Goal: Communication & Community: Answer question/provide support

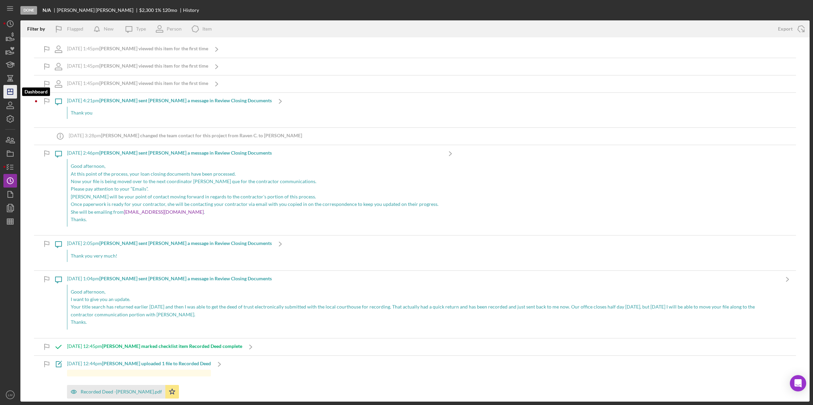
click at [12, 87] on icon "Icon/Dashboard" at bounding box center [10, 91] width 17 height 17
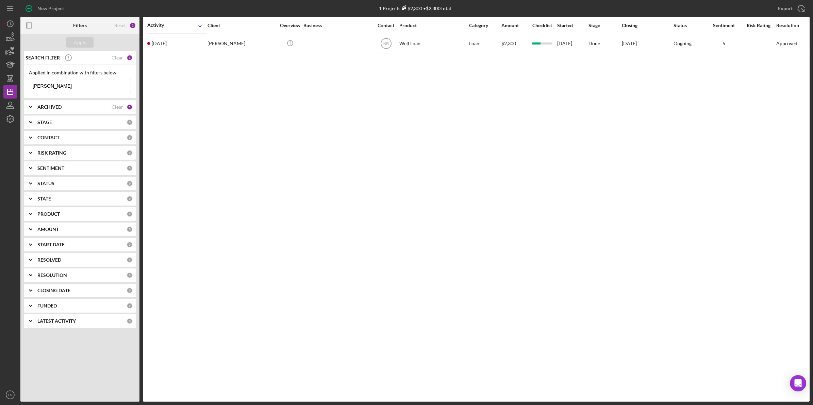
click at [109, 82] on input "[PERSON_NAME]" at bounding box center [79, 86] width 101 height 14
type input "[PERSON_NAME]"
click at [240, 33] on div "Client" at bounding box center [241, 25] width 68 height 16
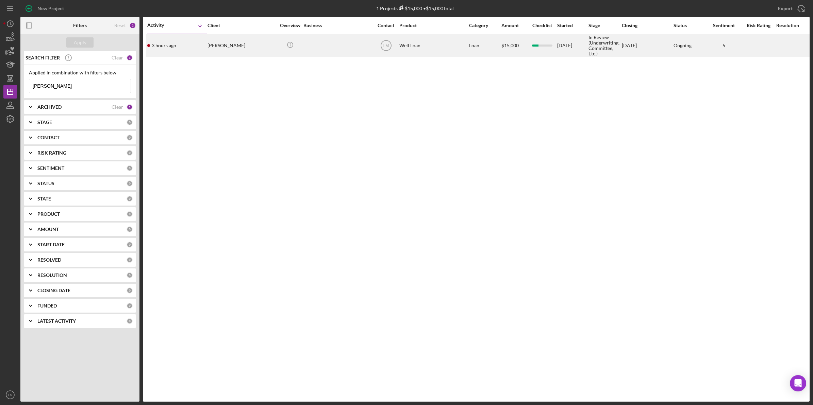
click at [238, 43] on div "[PERSON_NAME]" at bounding box center [241, 46] width 68 height 22
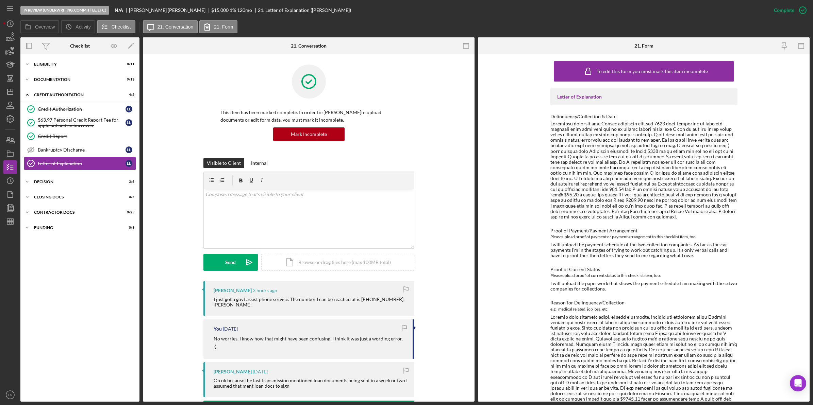
scroll to position [43, 0]
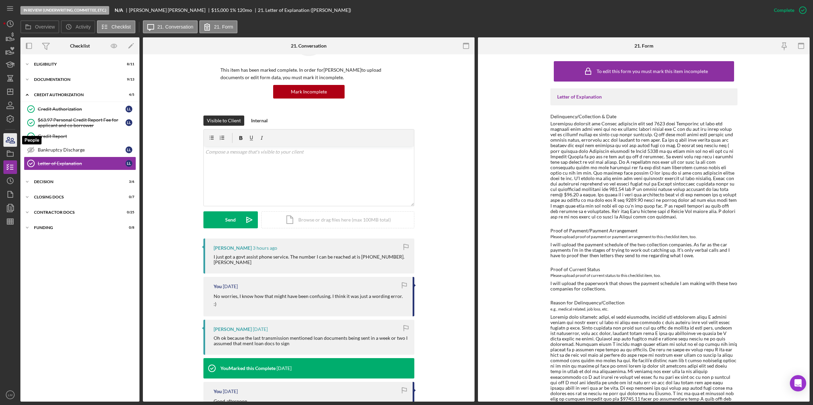
click at [12, 139] on icon "button" at bounding box center [10, 140] width 17 height 17
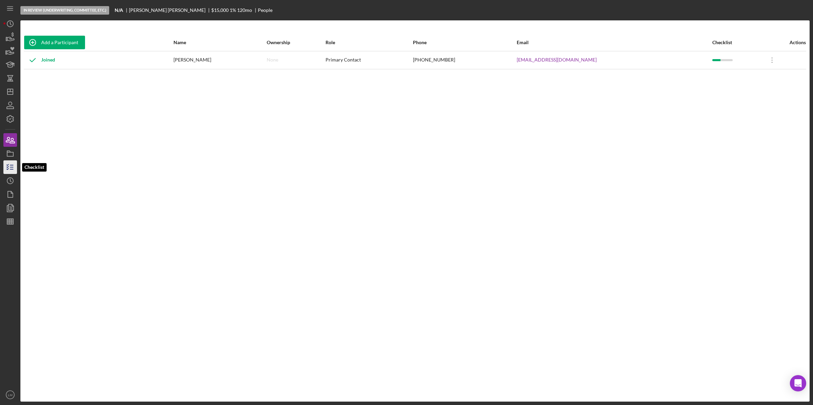
click at [8, 163] on icon "button" at bounding box center [10, 167] width 17 height 17
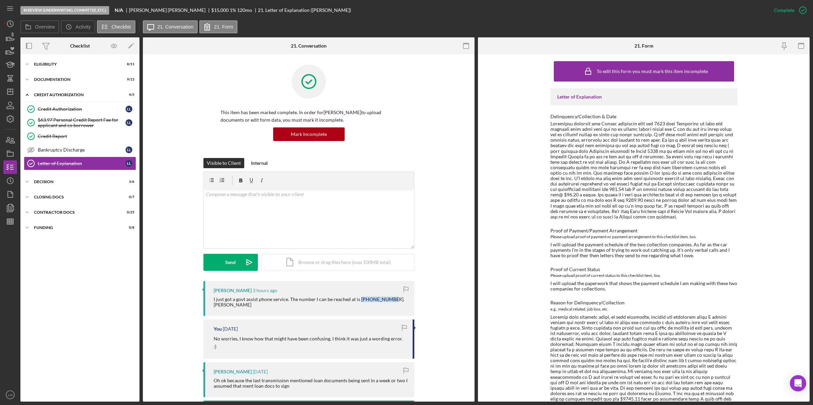
drag, startPoint x: 358, startPoint y: 300, endPoint x: 388, endPoint y: 302, distance: 30.0
click at [388, 302] on div "I just got a govt assist phone service. The number I can be reached at is [PHON…" at bounding box center [311, 302] width 194 height 11
copy div "[PHONE_NUMBER]"
click at [11, 182] on icon "Icon/History" at bounding box center [10, 180] width 17 height 17
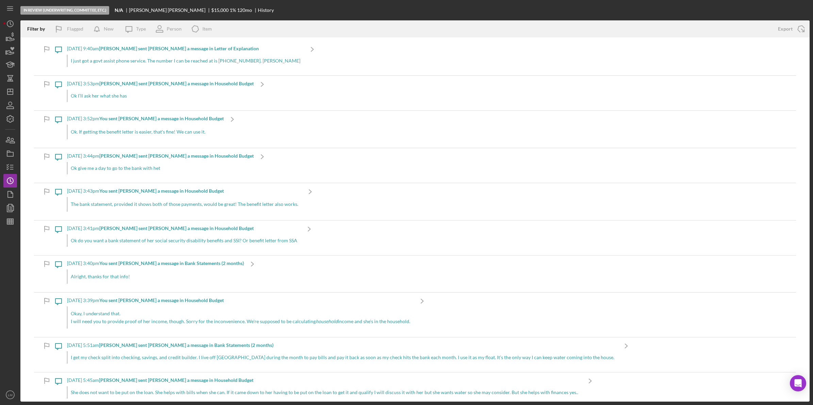
click at [261, 349] on div "[DATE] 5:51am [PERSON_NAME] sent [PERSON_NAME] a message in Bank Statements (2 …" at bounding box center [342, 355] width 551 height 35
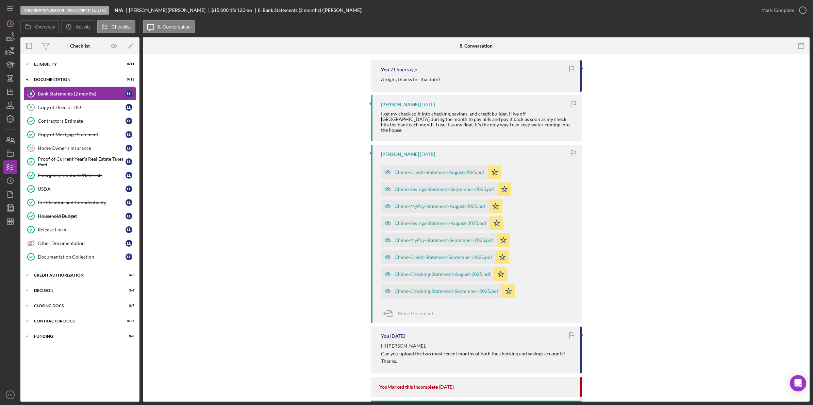
scroll to position [85, 0]
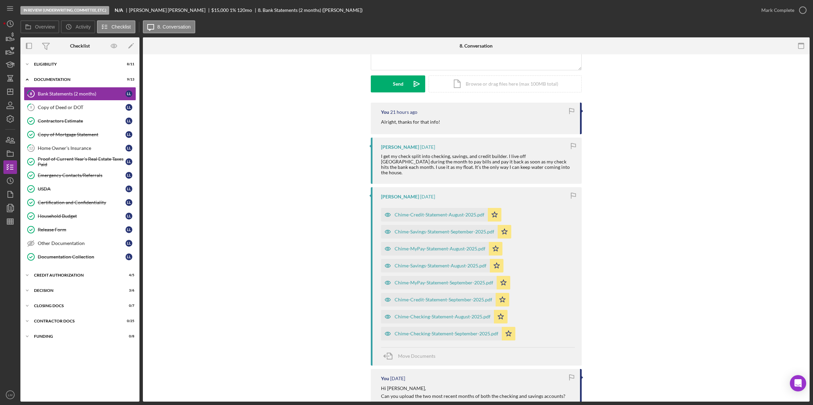
click at [400, 151] on div "[PERSON_NAME] [DATE] I get my check split into checking, savings, and credit bu…" at bounding box center [476, 161] width 211 height 46
click at [434, 208] on div "Chime-Credit-Statement-August-2025.pdf" at bounding box center [434, 215] width 107 height 14
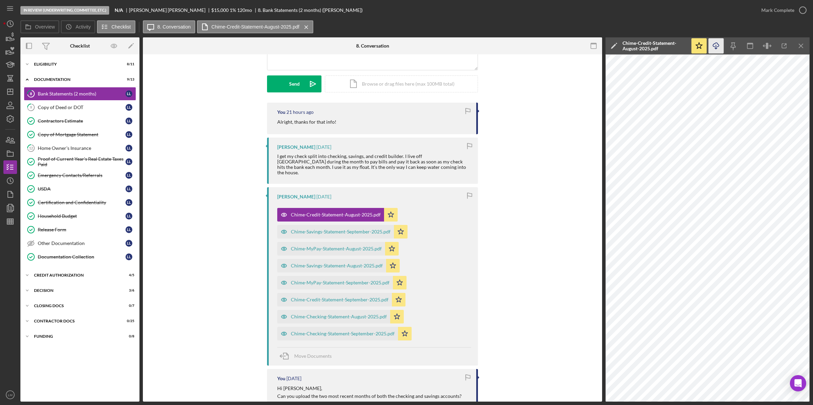
click at [718, 45] on icon "Icon/Download" at bounding box center [715, 45] width 15 height 15
click at [365, 229] on div "Chime-Savings-Statement-September-2025.pdf" at bounding box center [341, 231] width 100 height 5
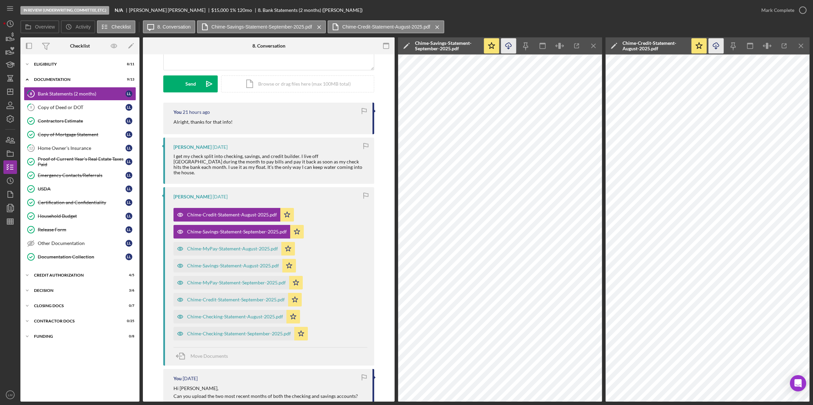
click at [511, 44] on icon "Icon/Download" at bounding box center [508, 45] width 15 height 15
click at [226, 246] on div "Chime-MyPay-Statement-August-2025.pdf" at bounding box center [232, 248] width 91 height 5
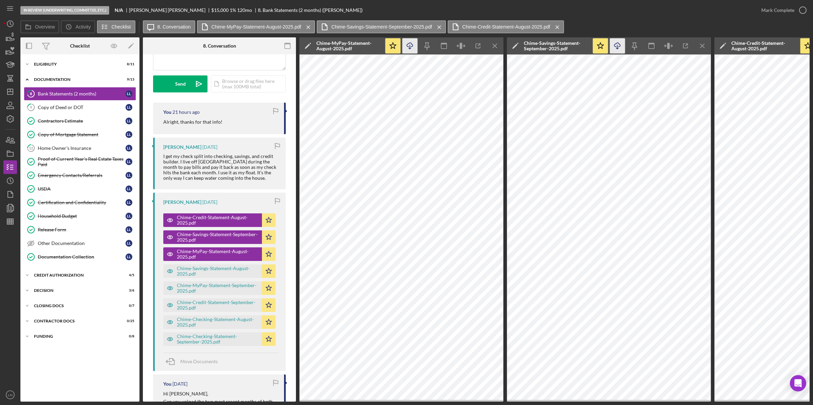
click at [412, 47] on icon "Icon/Download" at bounding box center [409, 45] width 15 height 15
click at [226, 268] on div "Chime-Savings-Statement-August-2025.pdf" at bounding box center [218, 271] width 82 height 11
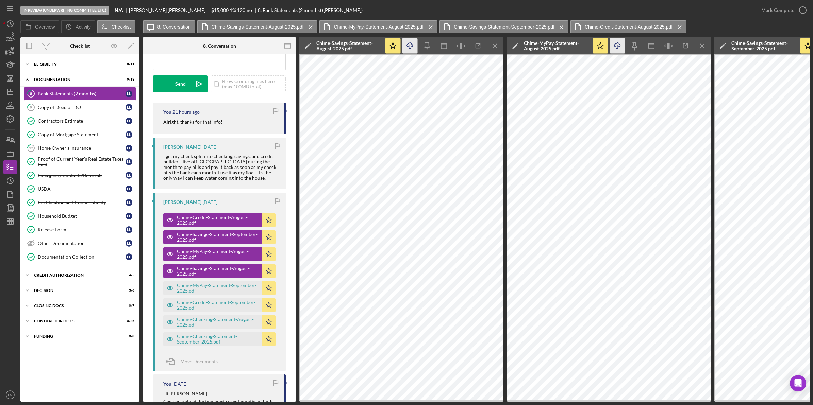
click at [414, 47] on icon "Icon/Download" at bounding box center [409, 45] width 15 height 15
click at [243, 287] on div "Chime-MyPay-Statement-September-2025.pdf" at bounding box center [218, 288] width 82 height 11
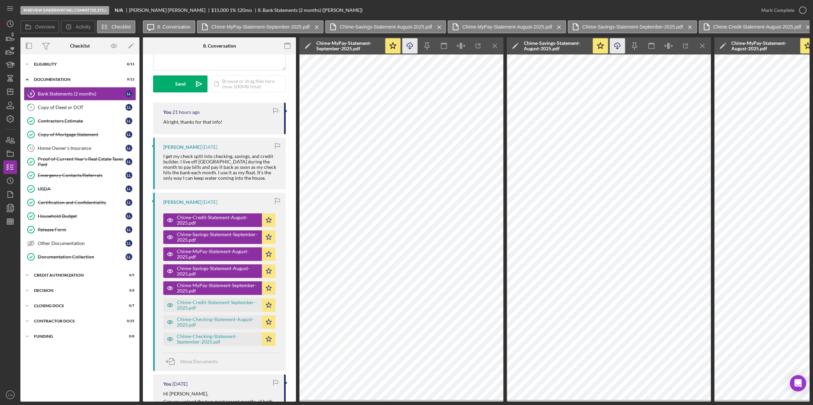
click at [410, 49] on line "button" at bounding box center [410, 47] width 0 height 4
click at [241, 308] on div "Chime-Credit-Statement-September-2025.pdf" at bounding box center [218, 305] width 82 height 11
click at [410, 43] on icon "button" at bounding box center [410, 45] width 6 height 4
click at [242, 325] on div "Chime-Checking-Statement-August-2025.pdf" at bounding box center [218, 322] width 82 height 11
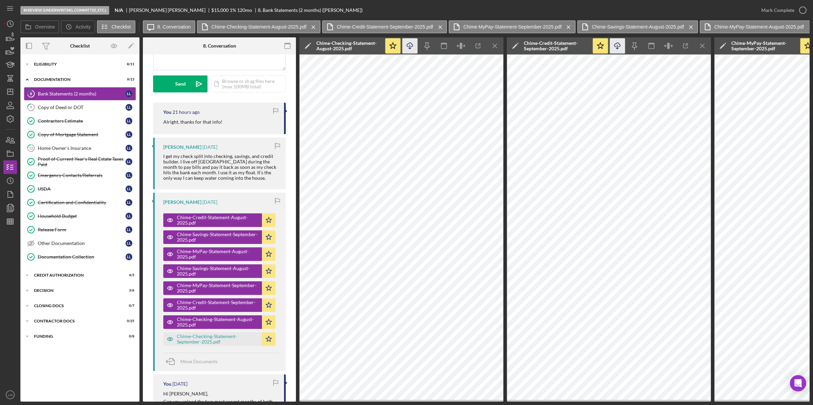
click at [407, 46] on icon "button" at bounding box center [410, 45] width 6 height 4
click at [234, 339] on div "Chime-Checking-Statement-September-2025.pdf" at bounding box center [218, 339] width 82 height 11
click at [412, 43] on icon "Icon/Download" at bounding box center [409, 45] width 15 height 15
drag, startPoint x: 212, startPoint y: 164, endPoint x: 193, endPoint y: 166, distance: 18.8
click at [212, 164] on div "I get my check split into checking, savings, and credit builder. I live off [GE…" at bounding box center [221, 167] width 116 height 27
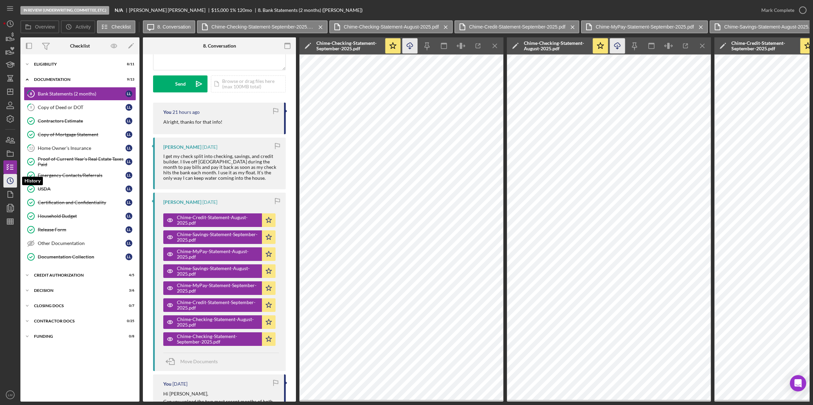
click at [6, 184] on icon "Icon/History" at bounding box center [10, 180] width 17 height 17
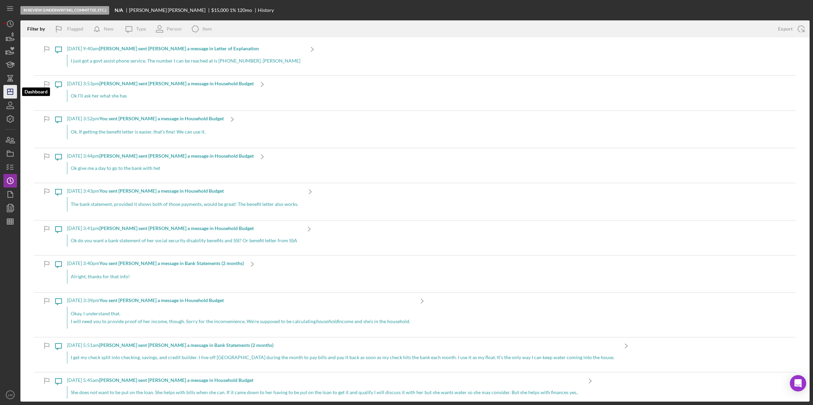
click at [11, 92] on line "button" at bounding box center [9, 92] width 5 height 0
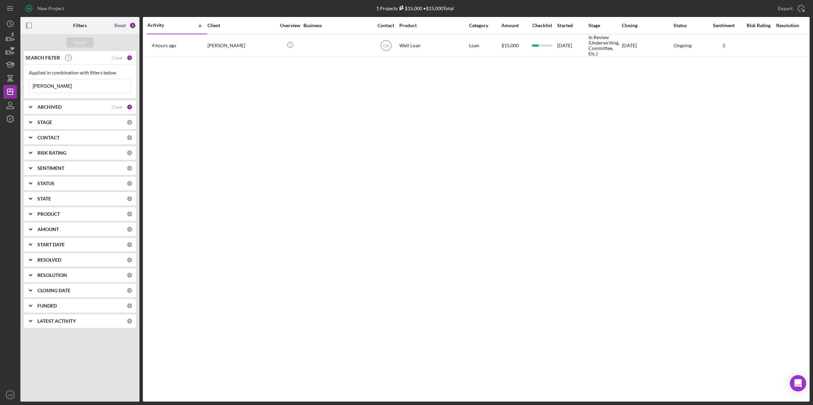
click at [120, 24] on div "Reset" at bounding box center [120, 25] width 12 height 5
click at [74, 84] on input at bounding box center [79, 86] width 101 height 14
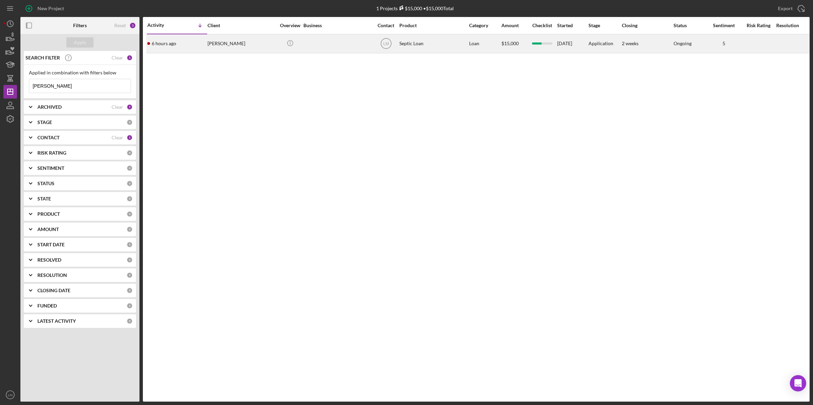
type input "[PERSON_NAME]"
click at [233, 44] on div "[PERSON_NAME]" at bounding box center [241, 44] width 68 height 18
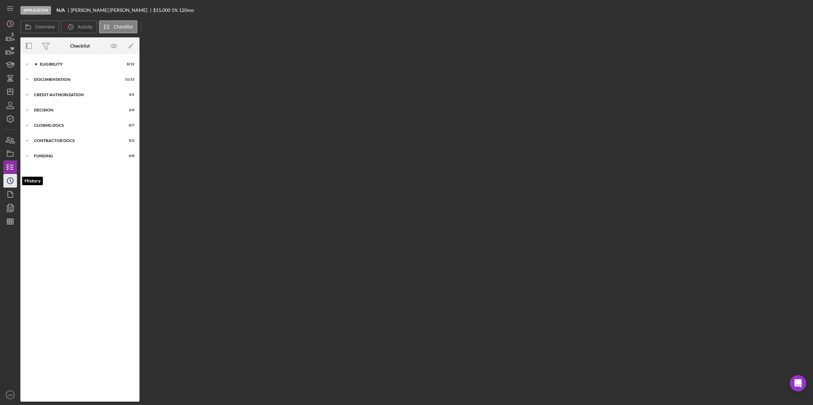
click at [6, 179] on icon "Icon/History" at bounding box center [10, 180] width 17 height 17
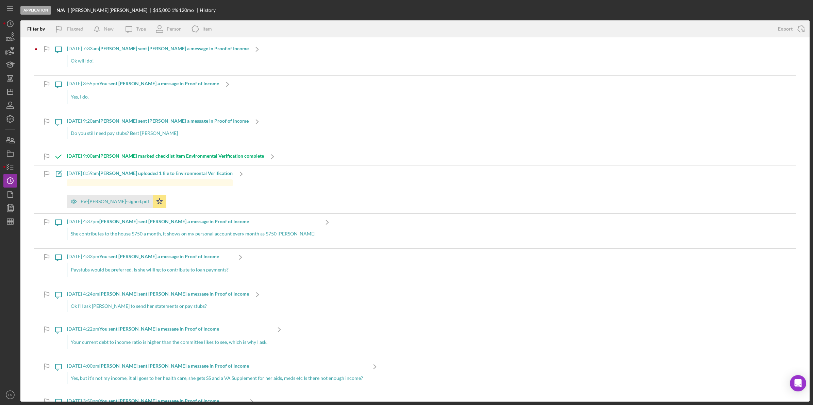
click at [161, 54] on div "[DATE] 7:33am [PERSON_NAME] sent [PERSON_NAME] a message in Proof of Income Ok …" at bounding box center [158, 58] width 182 height 35
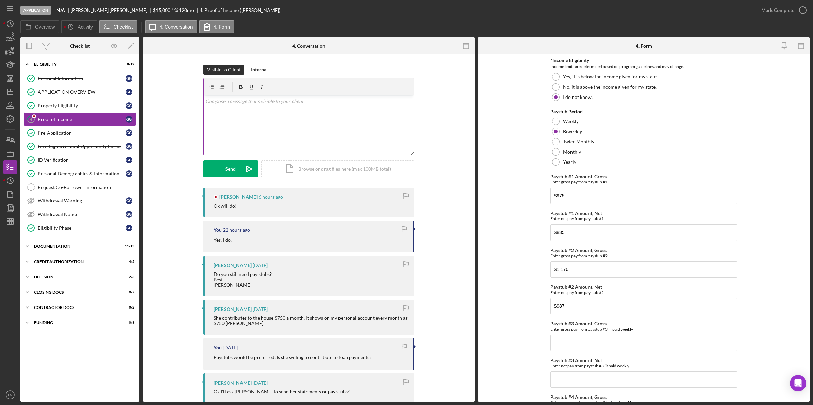
click at [327, 133] on div "v Color teal Color pink Remove color Add row above Add row below Add column bef…" at bounding box center [309, 126] width 210 height 60
click at [242, 168] on icon "Icon/icon-invite-send" at bounding box center [249, 168] width 17 height 17
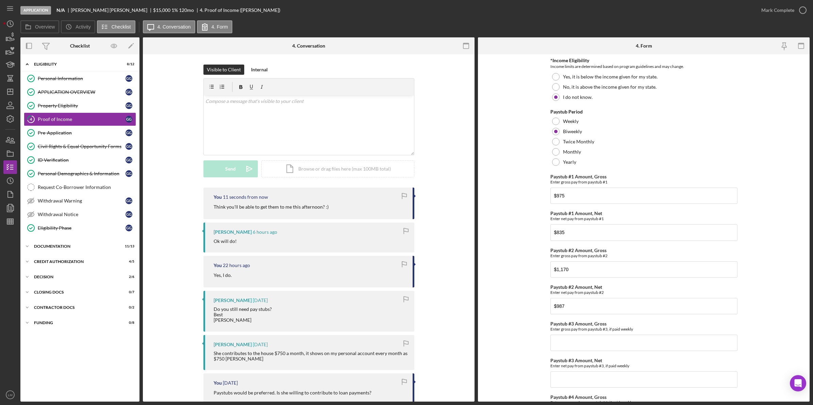
click at [188, 177] on div "Visible to Client Internal v Color teal Color pink Remove color Add row above A…" at bounding box center [308, 126] width 311 height 123
click at [14, 94] on icon "Icon/Dashboard" at bounding box center [10, 91] width 17 height 17
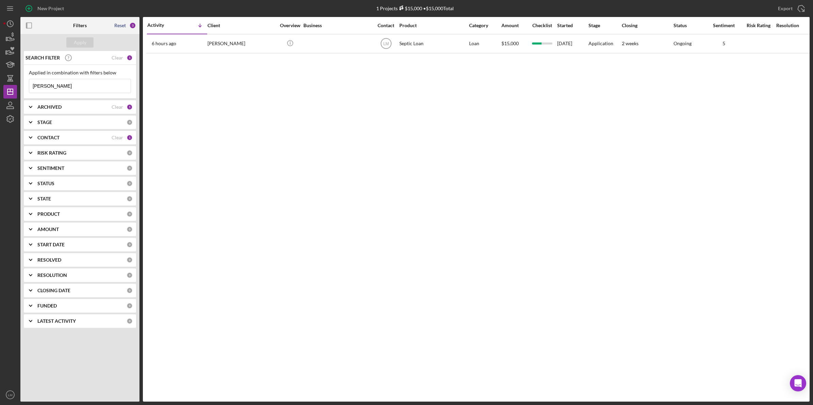
click at [117, 23] on div "Reset" at bounding box center [120, 25] width 12 height 5
click at [68, 42] on button "Apply" at bounding box center [79, 42] width 27 height 10
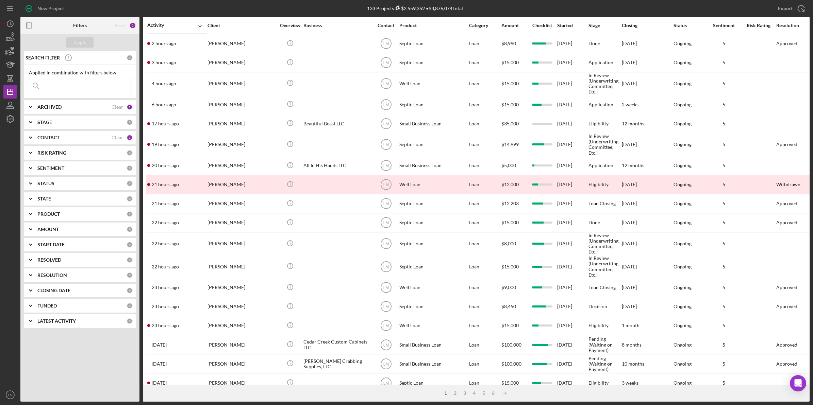
click at [232, 13] on div "New Project" at bounding box center [151, 8] width 263 height 17
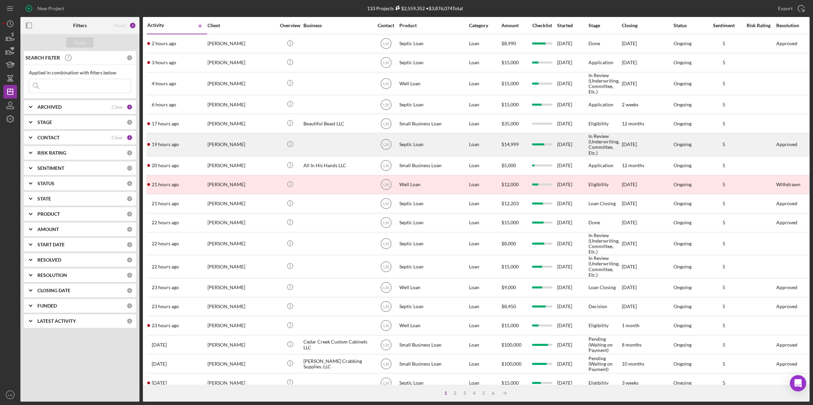
click at [260, 145] on div "[PERSON_NAME]" at bounding box center [241, 145] width 68 height 22
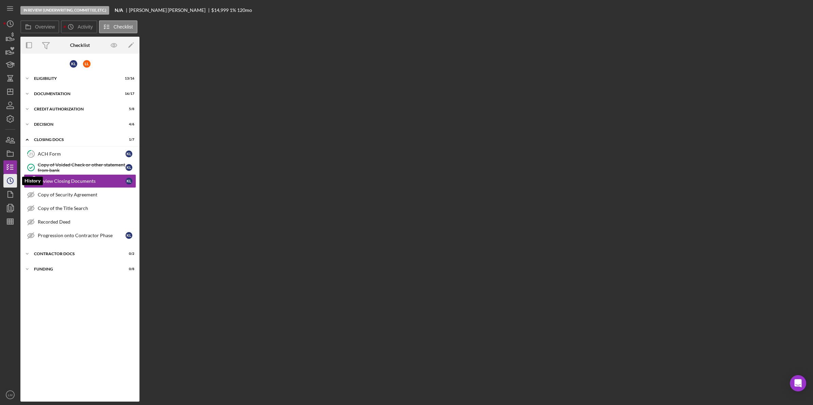
click at [9, 186] on icon "Icon/History" at bounding box center [10, 180] width 17 height 17
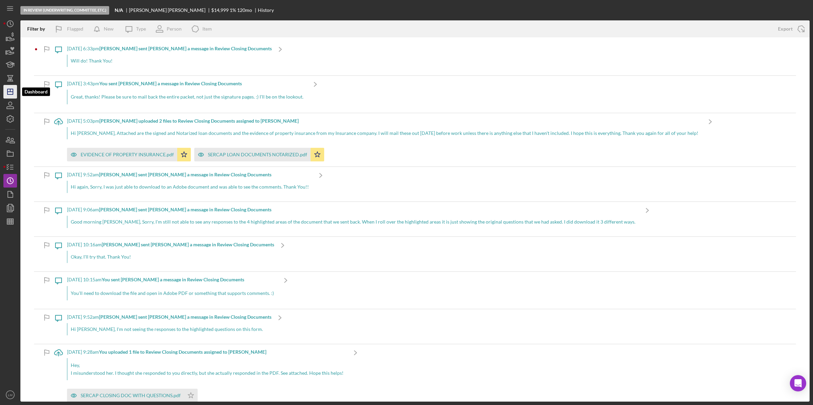
click at [11, 91] on icon "Icon/Dashboard" at bounding box center [10, 91] width 17 height 17
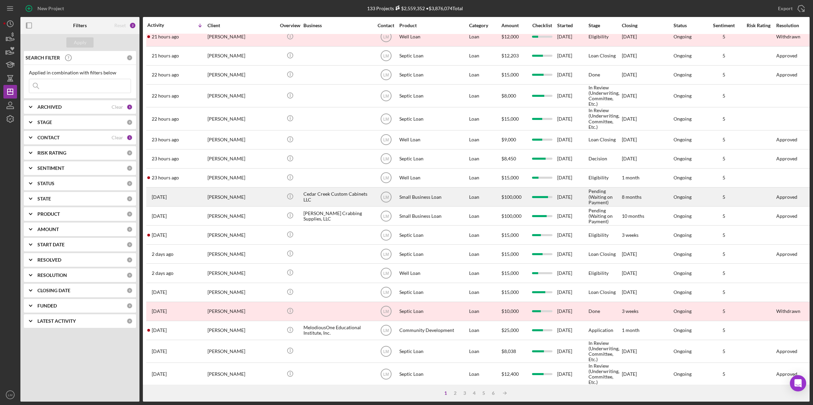
scroll to position [164, 0]
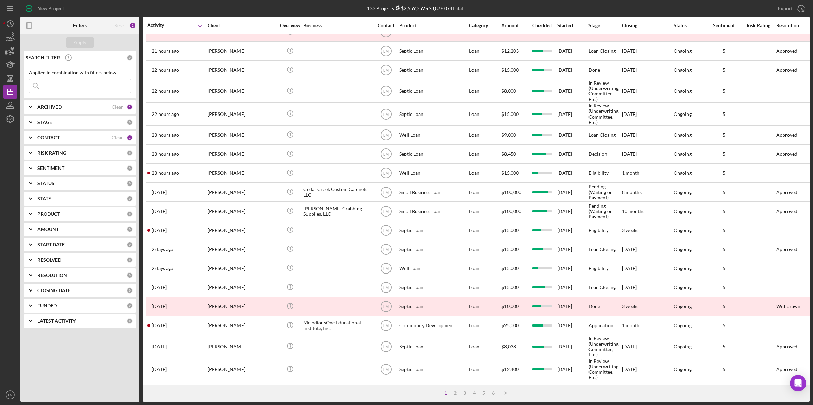
click at [88, 91] on input at bounding box center [79, 86] width 101 height 14
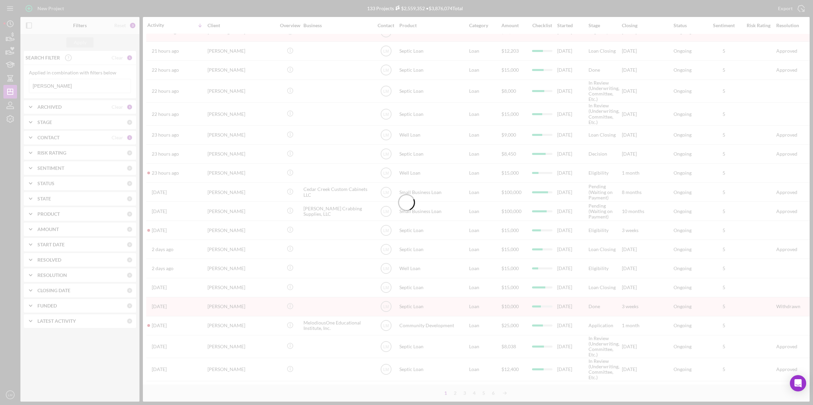
scroll to position [0, 0]
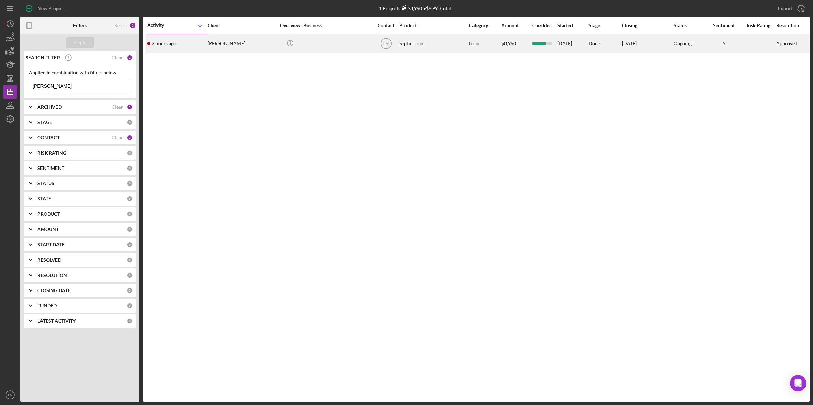
type input "[PERSON_NAME]"
click at [243, 48] on div "[PERSON_NAME]" at bounding box center [241, 44] width 68 height 18
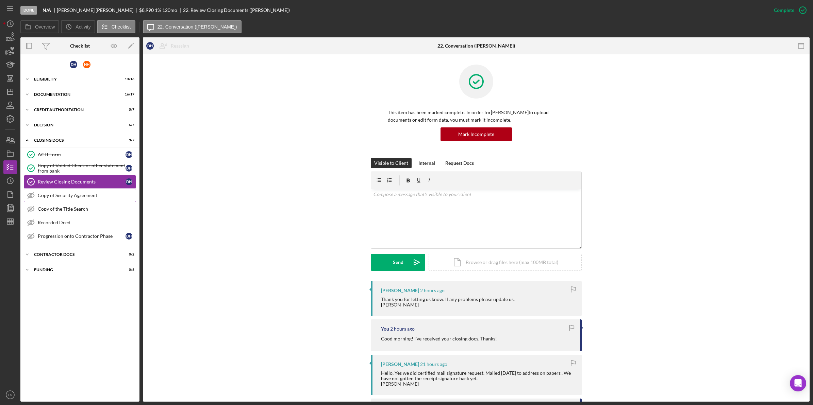
click at [75, 201] on link "Copy of Security Agreement Copy of Security Agreement" at bounding box center [80, 196] width 112 height 14
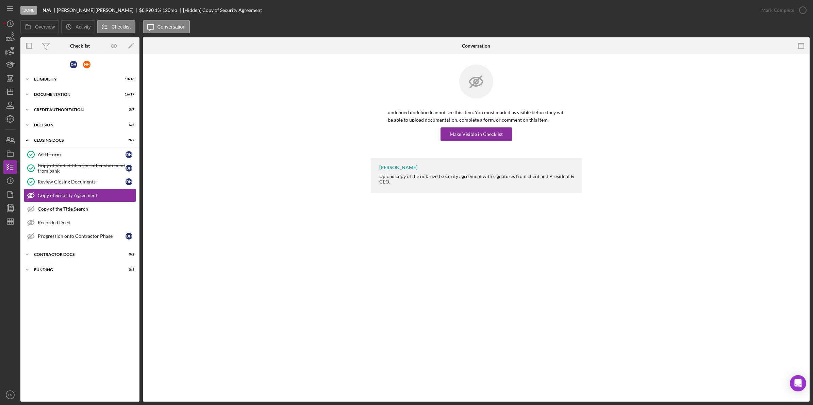
click at [461, 141] on div "undefined undefined cannot see this item. You must mark it as visible before th…" at bounding box center [476, 112] width 211 height 94
click at [466, 137] on div "Make Visible in Checklist" at bounding box center [476, 135] width 53 height 14
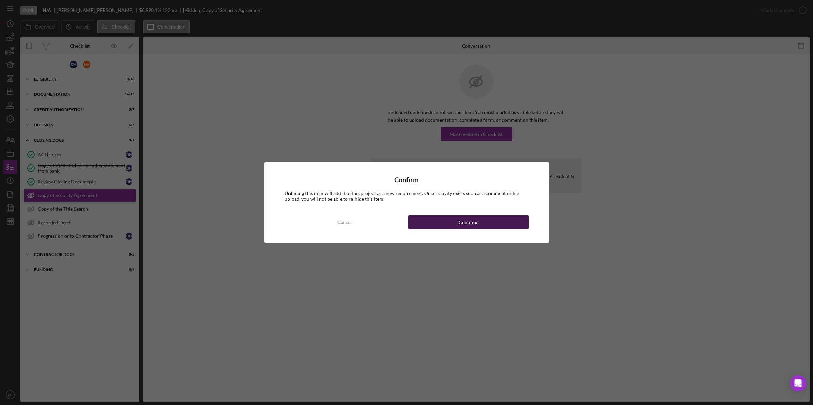
click at [476, 223] on div "Continue" at bounding box center [468, 223] width 20 height 14
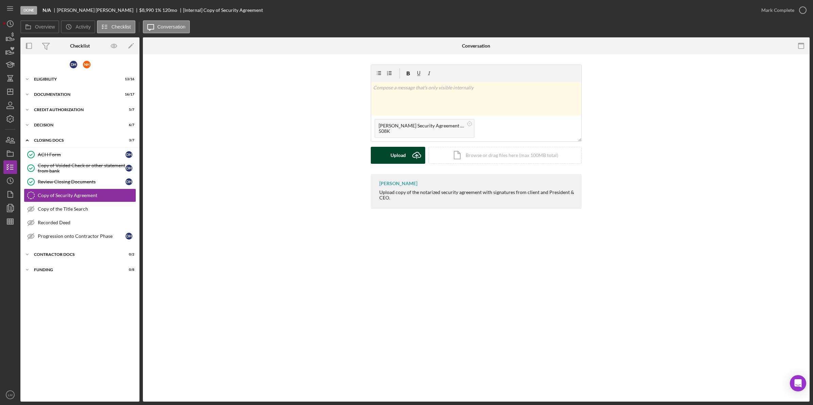
click at [414, 152] on icon "Icon/Upload" at bounding box center [416, 155] width 17 height 17
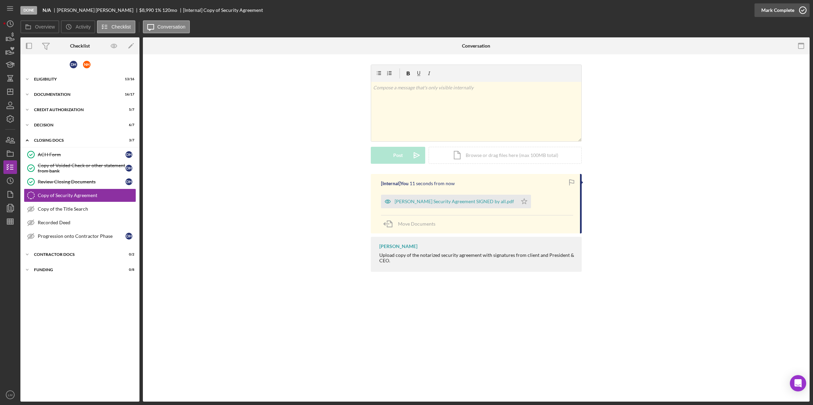
click at [787, 9] on div "Mark Complete" at bounding box center [777, 10] width 33 height 14
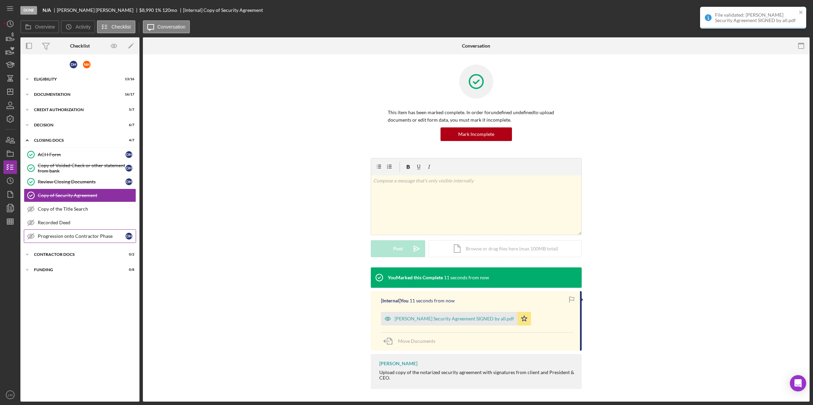
click at [104, 239] on div "Progression onto Contractor Phase" at bounding box center [82, 236] width 88 height 5
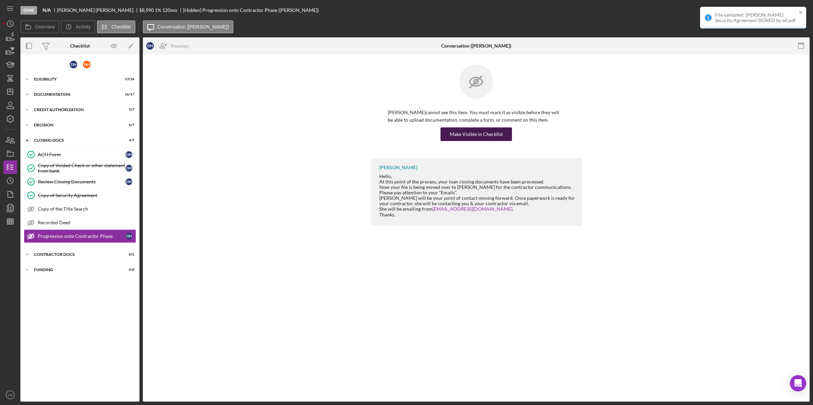
click at [478, 134] on div "Make Visible in Checklist" at bounding box center [476, 135] width 53 height 14
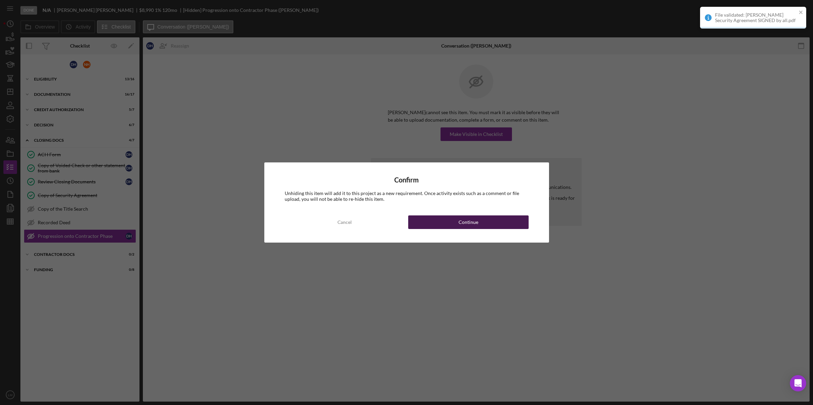
click at [457, 224] on button "Continue" at bounding box center [468, 223] width 120 height 14
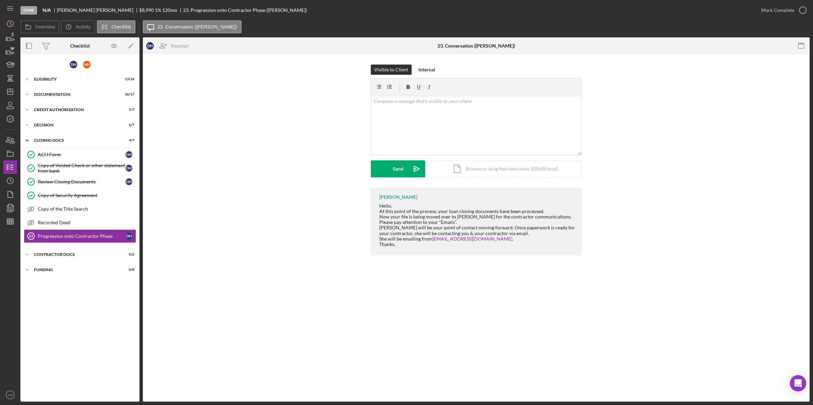
click at [725, 260] on div "Visible to Client Internal v Color teal Color pink Remove color Add row above A…" at bounding box center [476, 161] width 666 height 215
click at [643, 235] on div "[PERSON_NAME] Hello, At this point of the process, your loan closing documents …" at bounding box center [476, 223] width 646 height 71
click at [9, 92] on icon "Icon/Dashboard" at bounding box center [10, 91] width 17 height 17
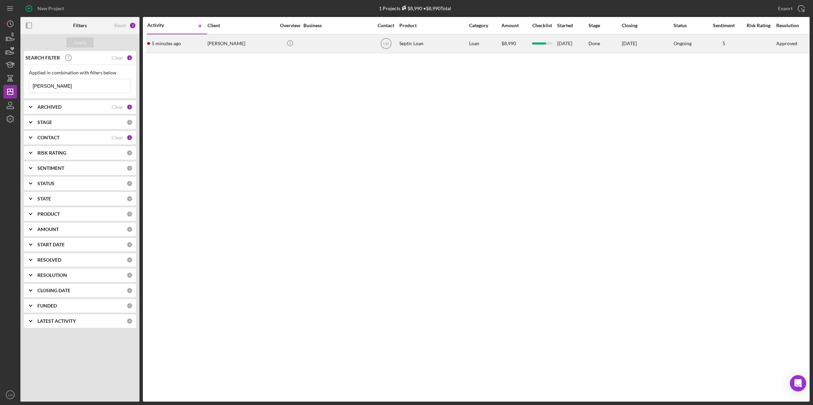
click at [244, 46] on div "[PERSON_NAME]" at bounding box center [241, 44] width 68 height 18
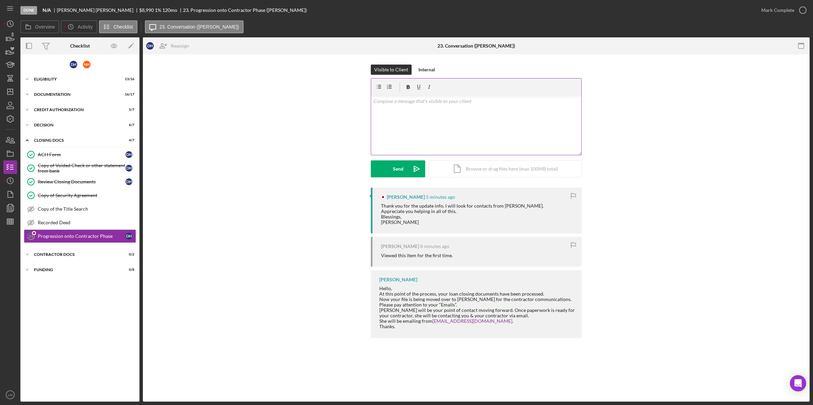
click at [445, 146] on div "v Color teal Color pink Remove color Add row above Add row below Add column bef…" at bounding box center [476, 126] width 210 height 60
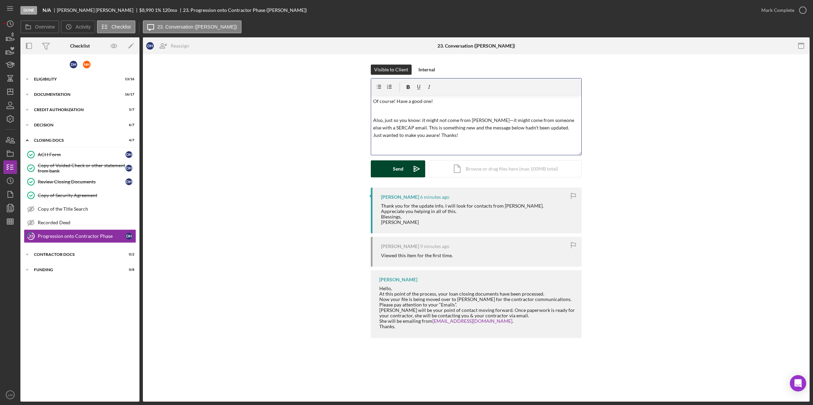
click at [401, 174] on div "Send" at bounding box center [398, 168] width 11 height 17
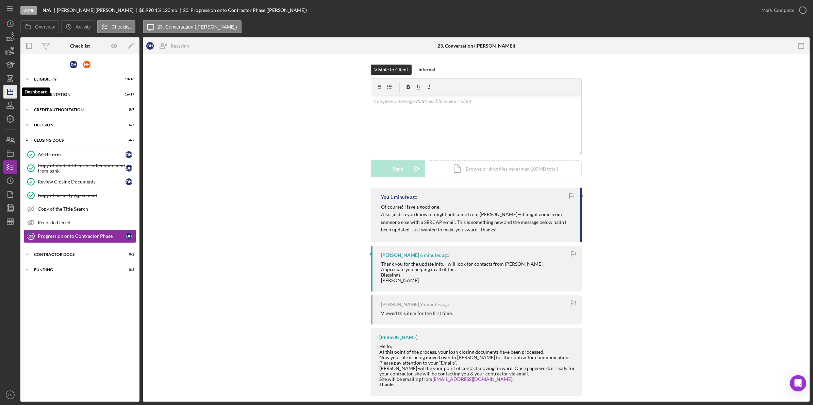
click at [7, 89] on icon "Icon/Dashboard" at bounding box center [10, 91] width 17 height 17
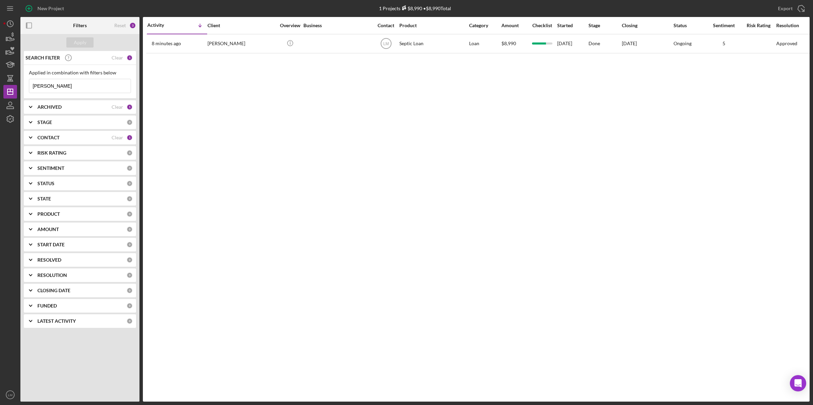
click at [229, 126] on div "Activity Icon/Table Sort Arrow Client Overview Business Contact Product Categor…" at bounding box center [476, 209] width 666 height 385
click at [120, 25] on div "Reset" at bounding box center [120, 25] width 12 height 5
click at [86, 40] on button "Apply" at bounding box center [79, 42] width 27 height 10
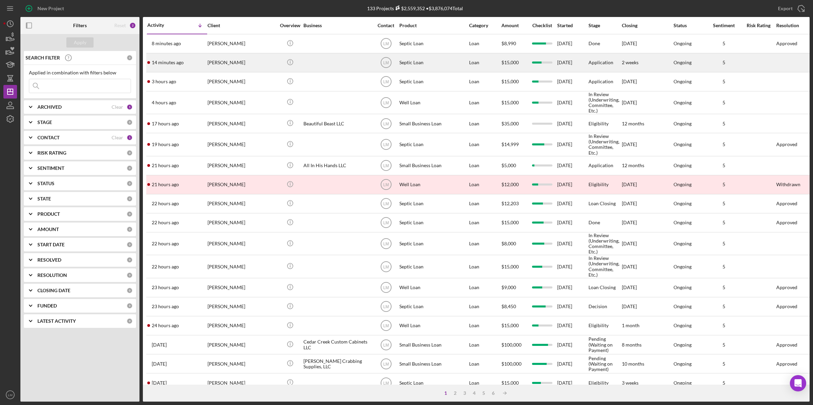
click at [246, 57] on div "[PERSON_NAME]" at bounding box center [241, 63] width 68 height 18
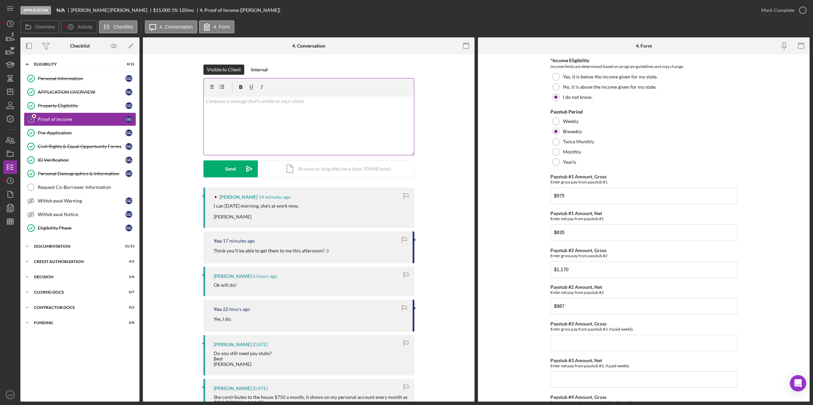
click at [245, 122] on div "v Color teal Color pink Remove color Add row above Add row below Add column bef…" at bounding box center [309, 126] width 210 height 60
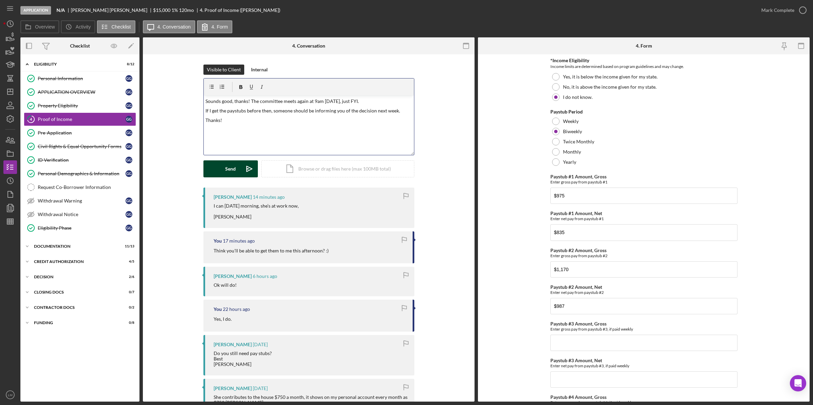
click at [243, 166] on icon "Icon/icon-invite-send" at bounding box center [249, 168] width 17 height 17
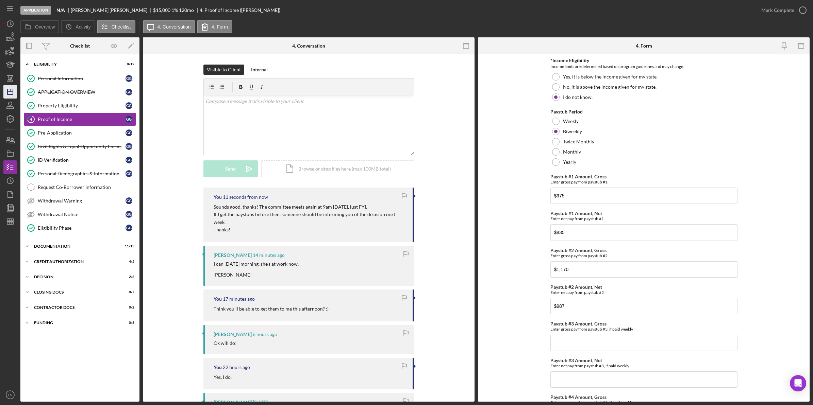
click at [13, 88] on icon "Icon/Dashboard" at bounding box center [10, 91] width 17 height 17
